Goal: Use online tool/utility: Utilize a website feature to perform a specific function

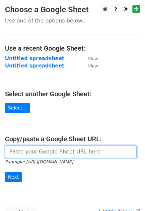
click at [57, 151] on input "url" at bounding box center [70, 152] width 131 height 13
paste input "[URL][DOMAIN_NAME]"
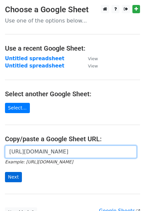
type input "[URL][DOMAIN_NAME]"
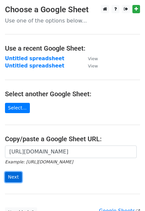
click at [17, 178] on input "Next" at bounding box center [13, 177] width 17 height 10
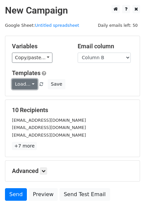
click at [23, 81] on link "Load..." at bounding box center [24, 84] width 25 height 10
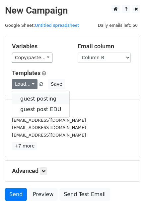
click at [38, 97] on link "guest posting" at bounding box center [40, 99] width 57 height 11
